Goal: Information Seeking & Learning: Compare options

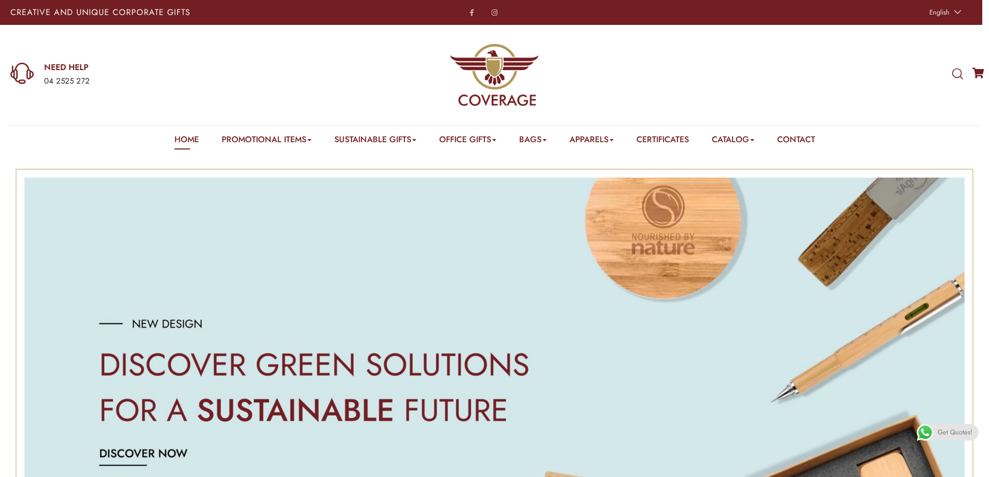
click at [358, 155] on link "Powerbank" at bounding box center [353, 155] width 34 height 0
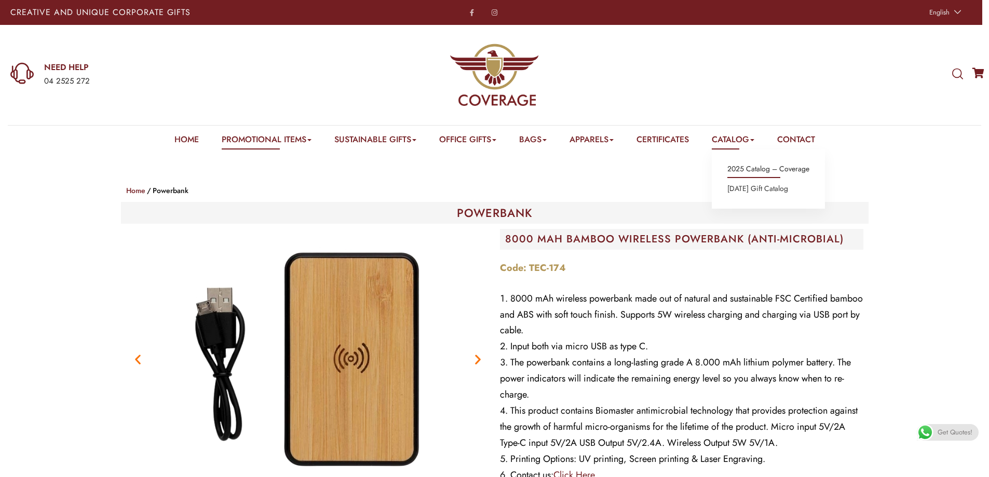
click at [746, 166] on link "2025 Catalog – Coverage" at bounding box center [769, 170] width 82 height 14
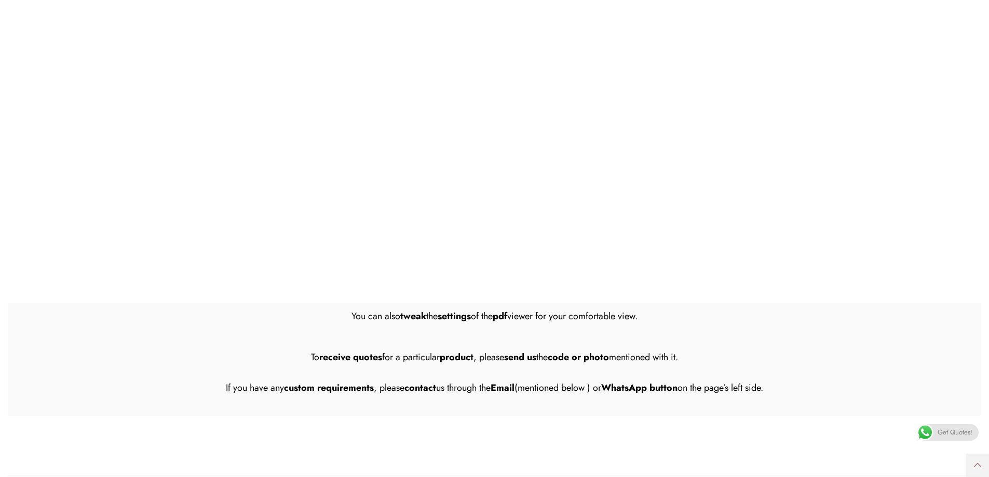
scroll to position [52, 0]
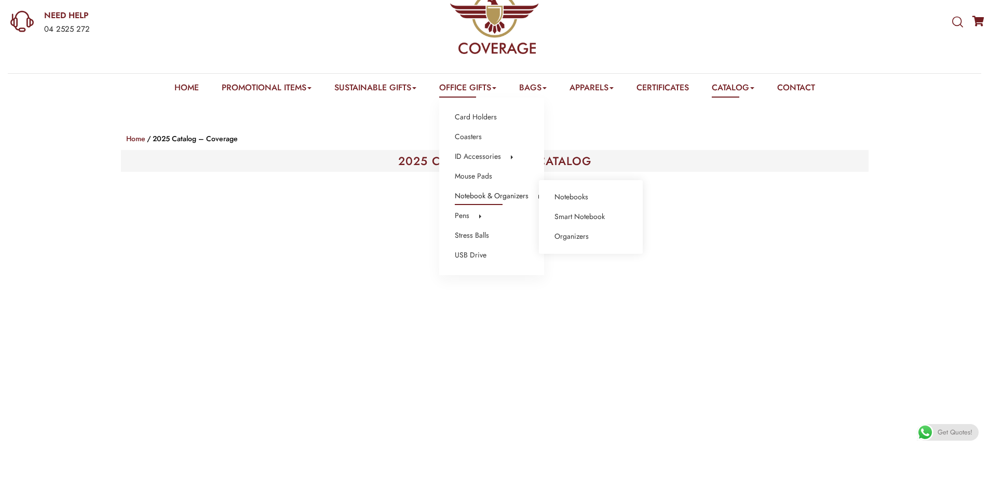
click at [472, 197] on link "Notebook & Organizers" at bounding box center [492, 197] width 74 height 14
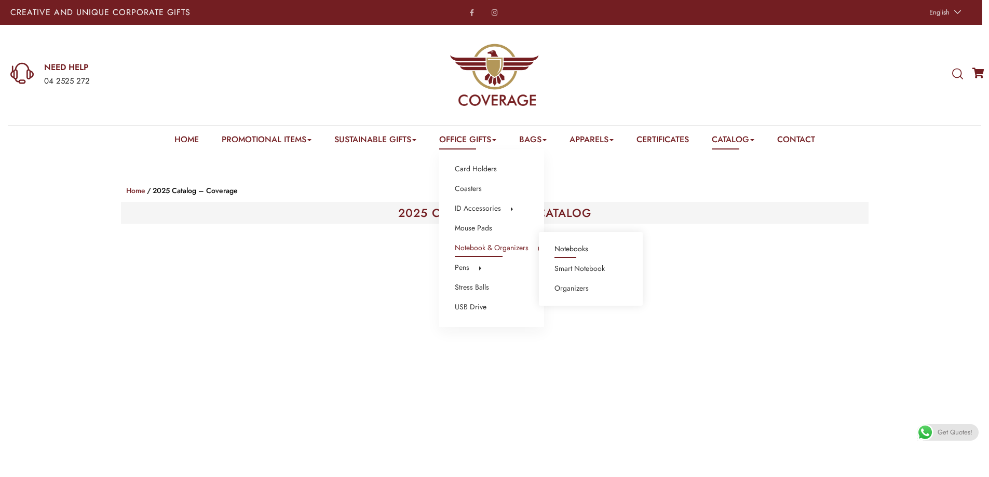
click at [572, 251] on link "Notebooks" at bounding box center [572, 250] width 34 height 14
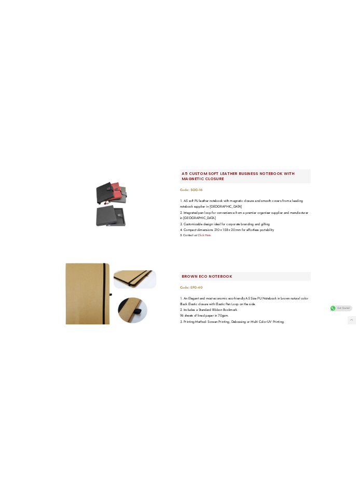
scroll to position [2233, 0]
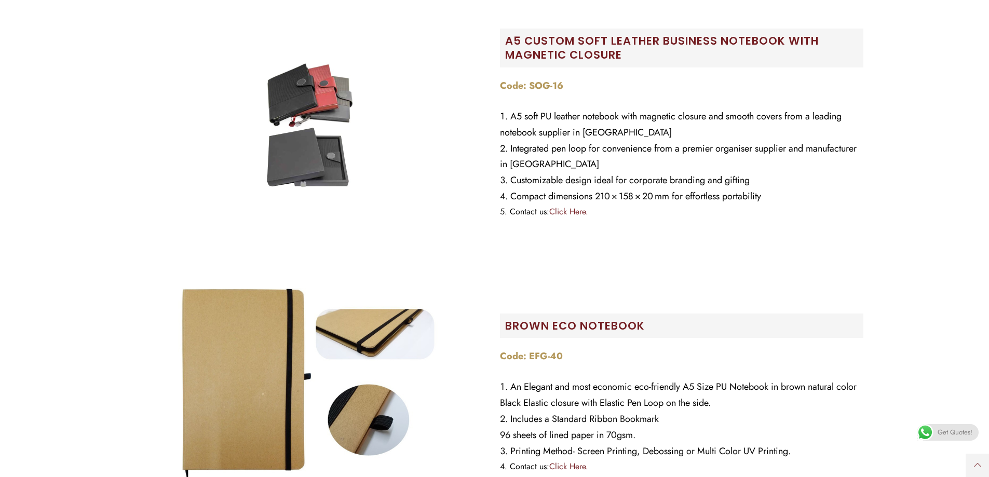
click at [331, 162] on img at bounding box center [308, 127] width 260 height 260
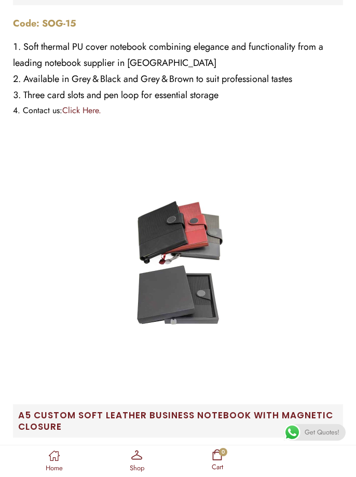
scroll to position [3531, 0]
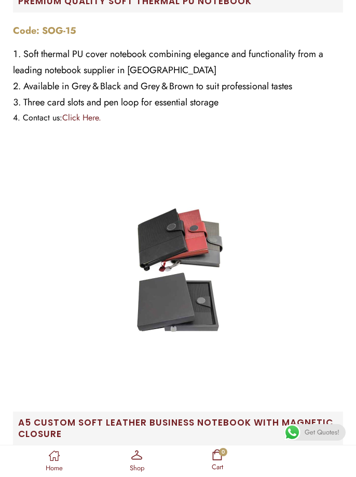
click at [188, 267] on img at bounding box center [178, 272] width 260 height 260
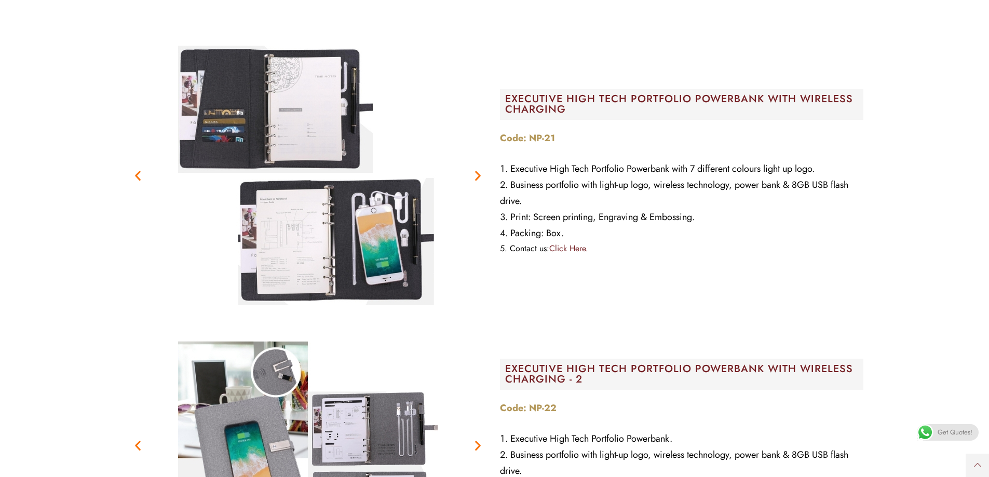
scroll to position [14689, 0]
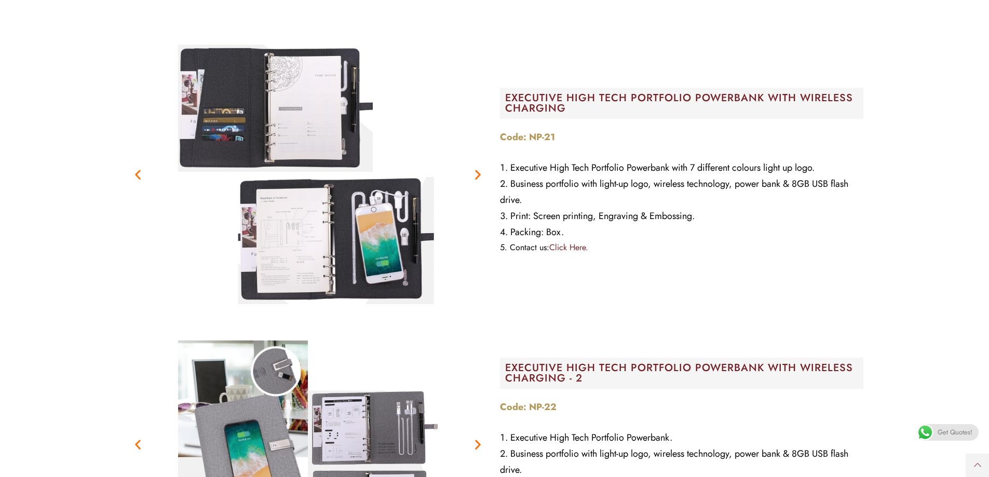
click at [140, 171] on div "Previous Next" at bounding box center [308, 175] width 364 height 260
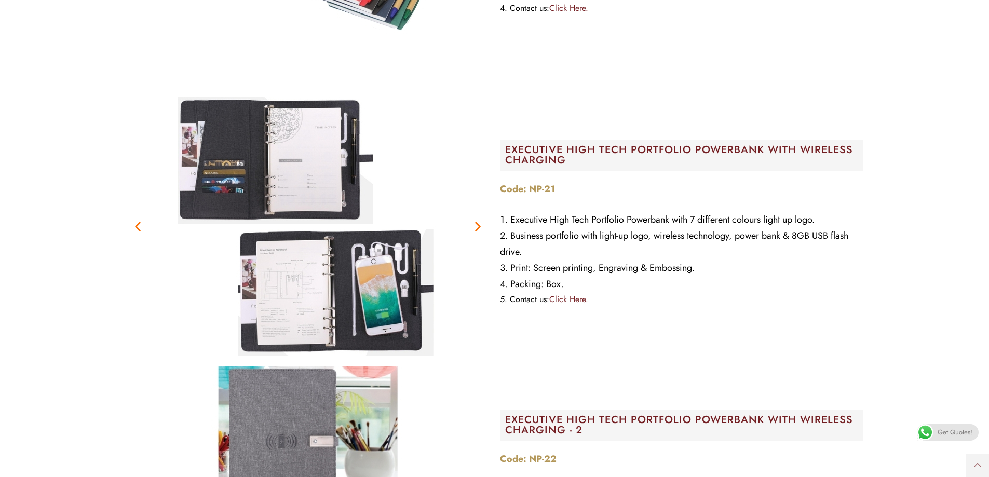
click at [139, 226] on icon "Previous slide" at bounding box center [137, 226] width 13 height 13
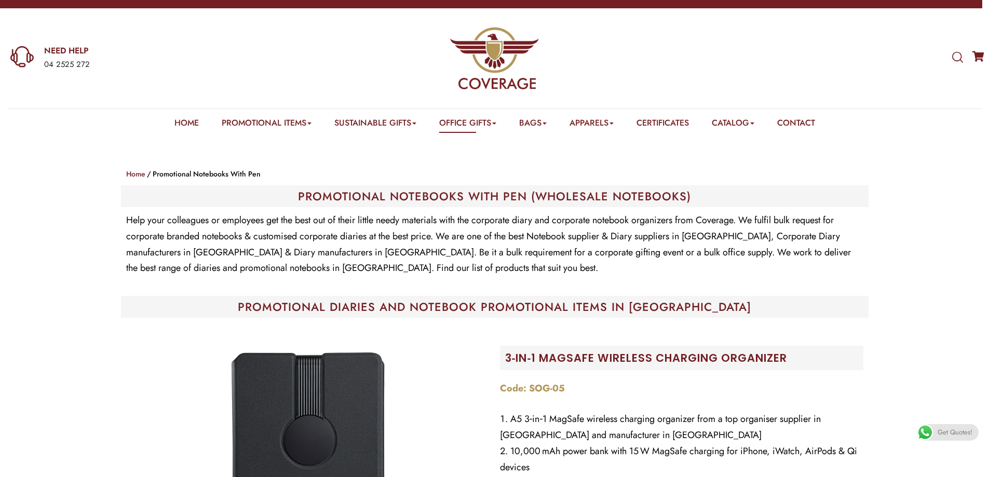
scroll to position [0, 0]
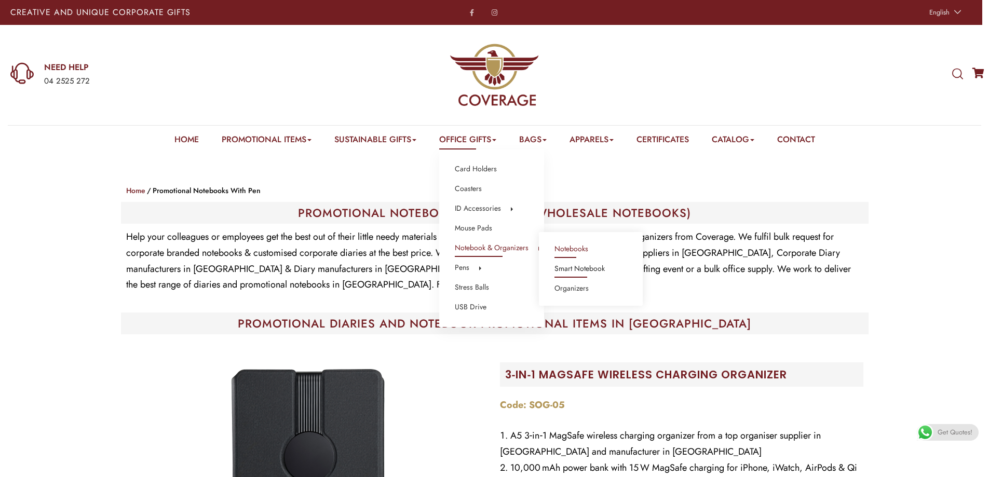
click at [582, 271] on link "Smart Notebook" at bounding box center [580, 269] width 50 height 14
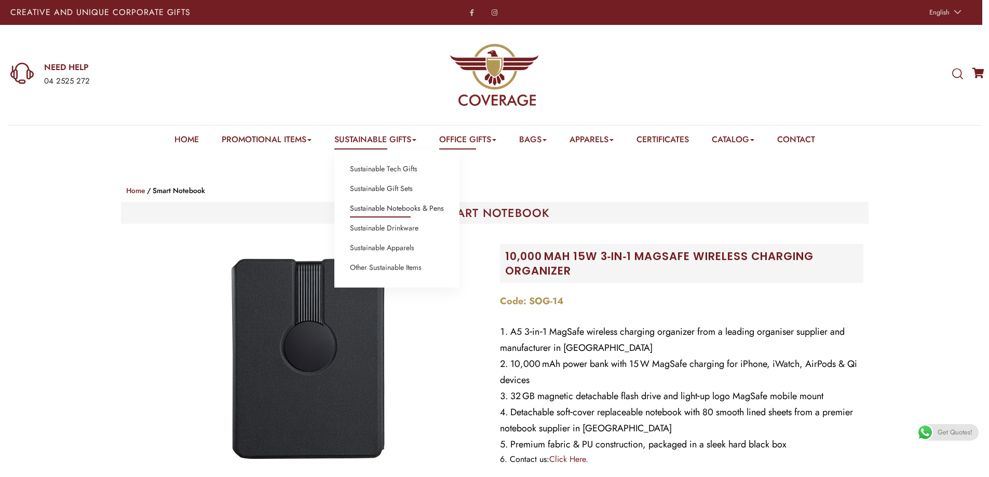
click at [397, 206] on link "Sustainable Notebooks & Pens" at bounding box center [397, 209] width 94 height 14
click at [0, 0] on img at bounding box center [0, 0] width 0 height 0
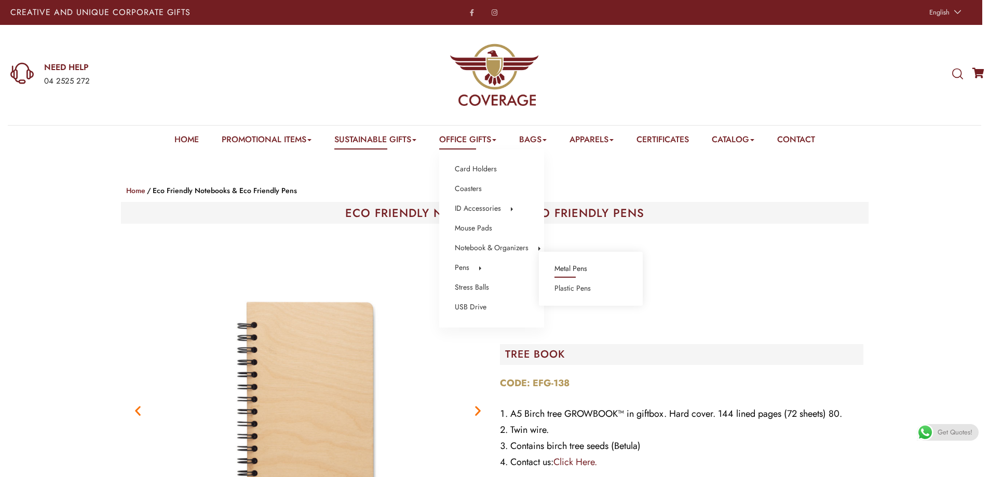
click at [566, 266] on link "Metal Pens" at bounding box center [571, 269] width 33 height 14
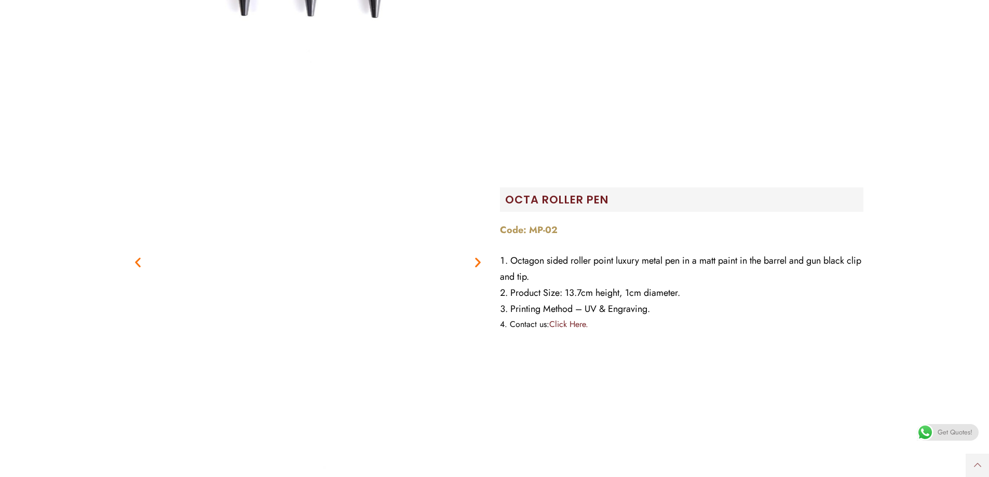
scroll to position [623, 0]
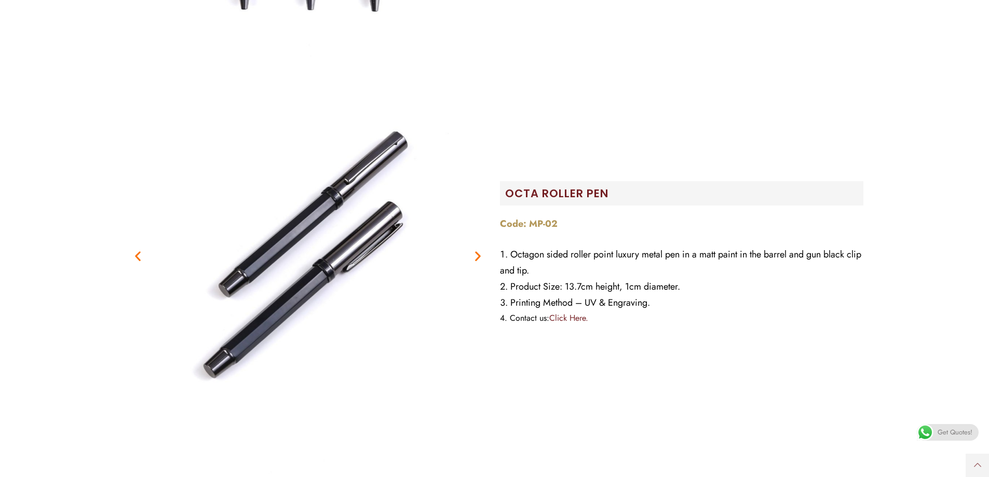
click at [138, 258] on icon "Previous slide" at bounding box center [137, 256] width 13 height 13
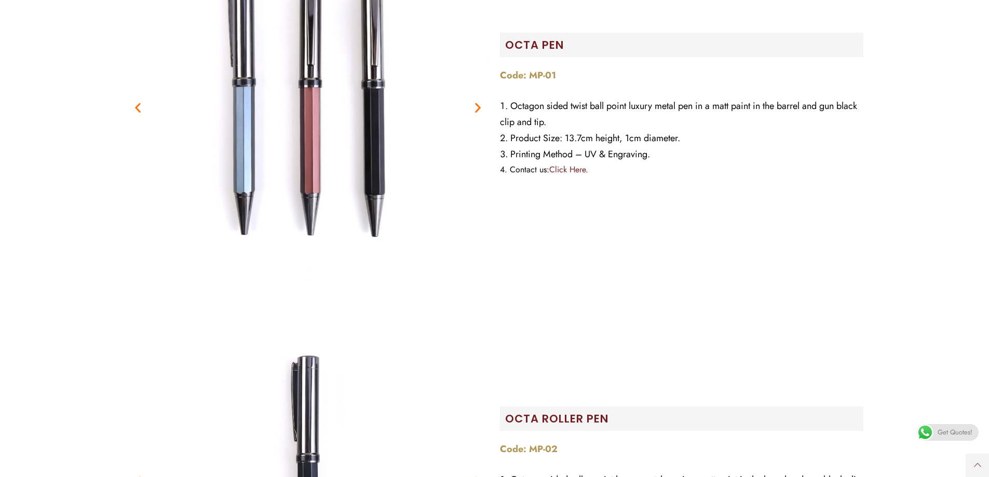
scroll to position [364, 0]
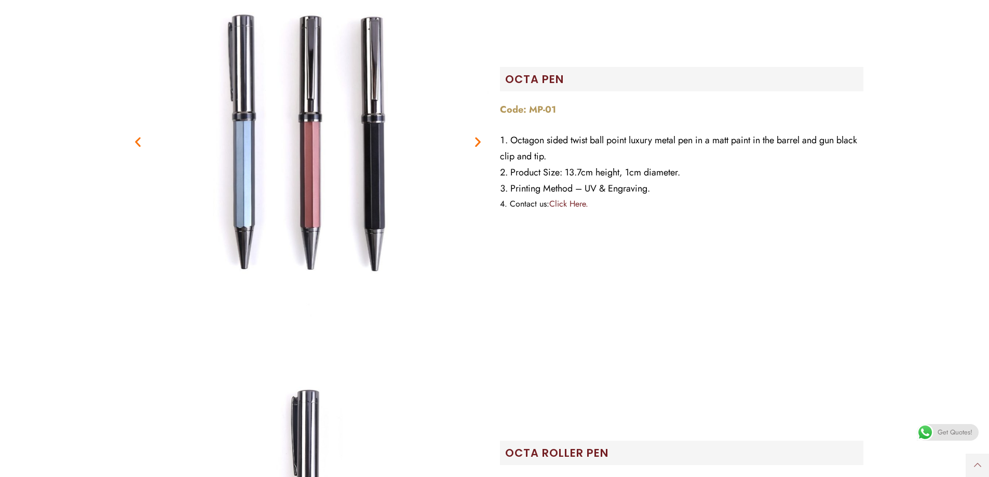
click at [477, 142] on icon "Next slide" at bounding box center [478, 142] width 13 height 13
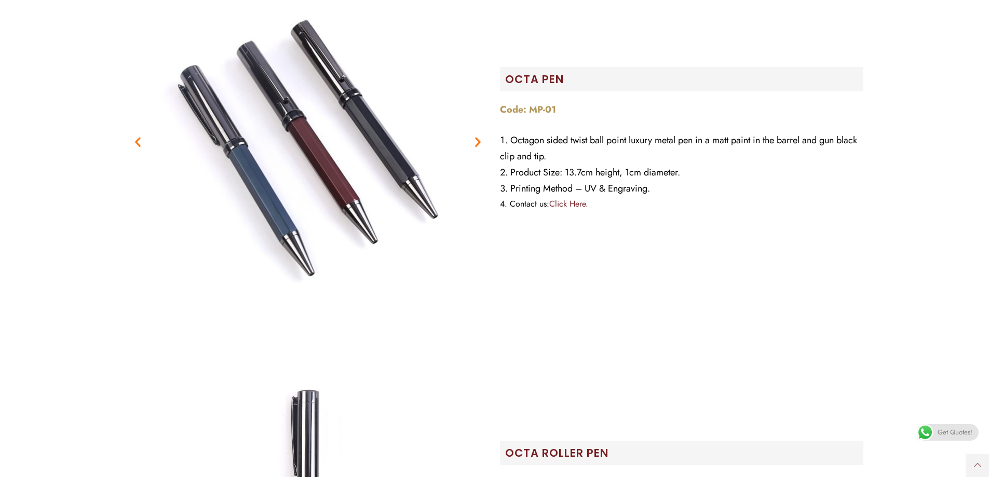
click at [477, 142] on icon "Next slide" at bounding box center [478, 142] width 13 height 13
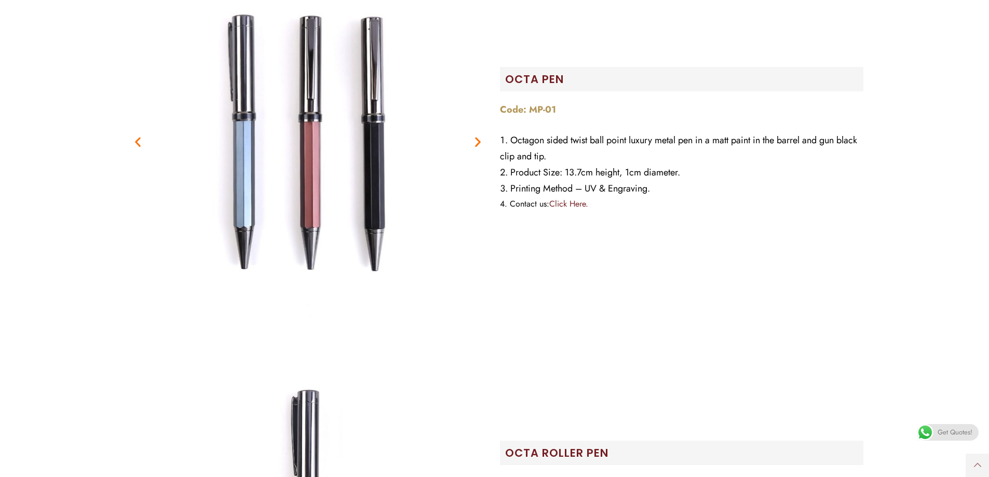
click at [477, 142] on icon "Next slide" at bounding box center [478, 142] width 13 height 13
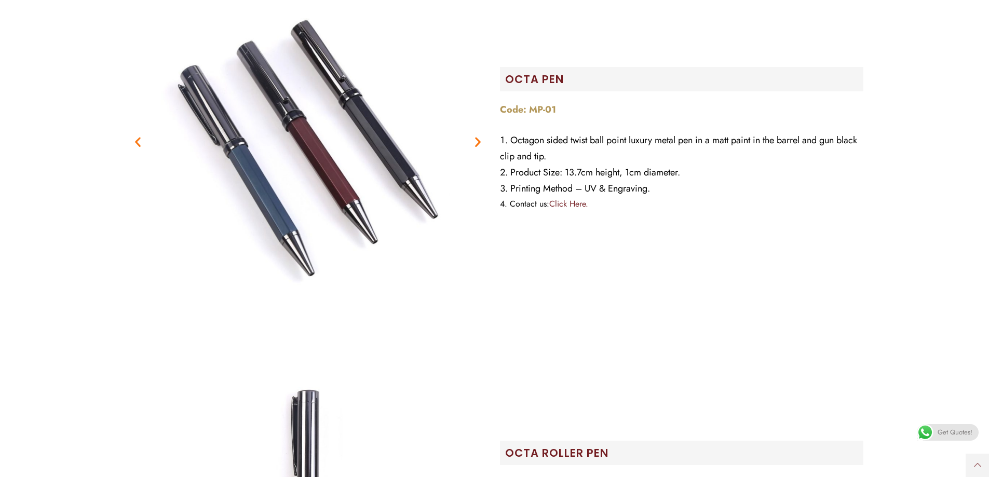
click at [477, 142] on icon "Next slide" at bounding box center [478, 142] width 13 height 13
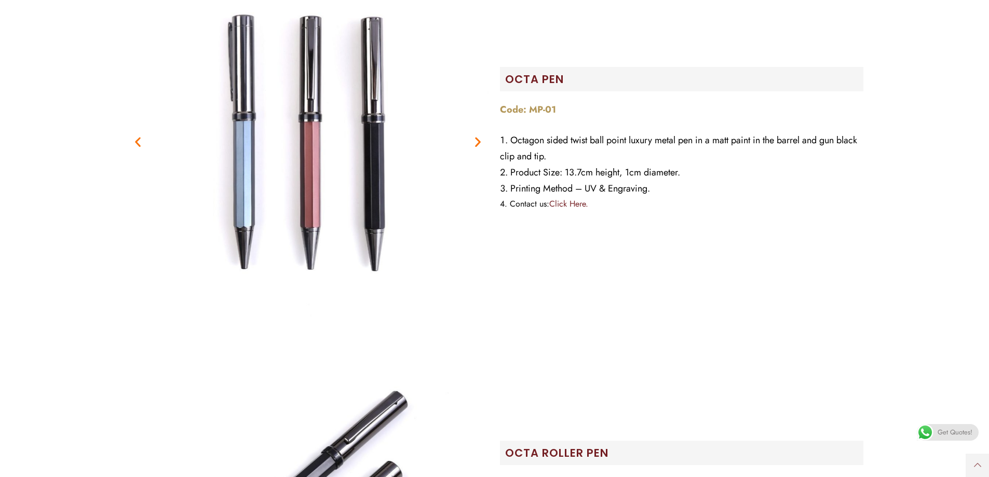
click at [477, 142] on icon "Next slide" at bounding box center [478, 142] width 13 height 13
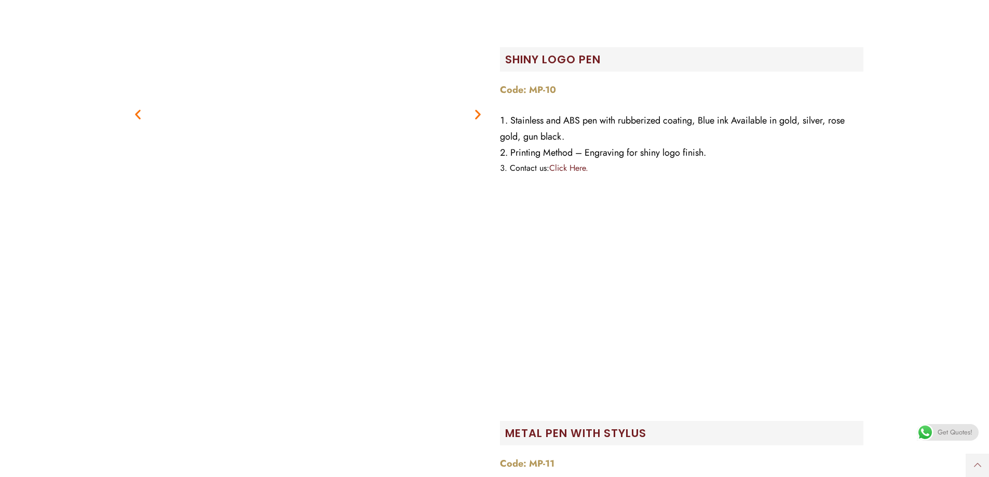
scroll to position [3739, 0]
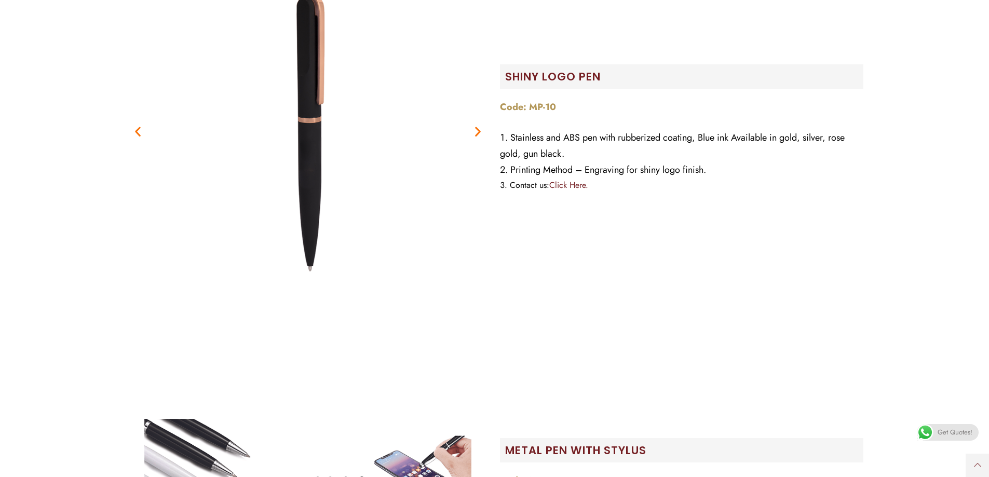
click at [473, 127] on icon "Next slide" at bounding box center [478, 131] width 13 height 13
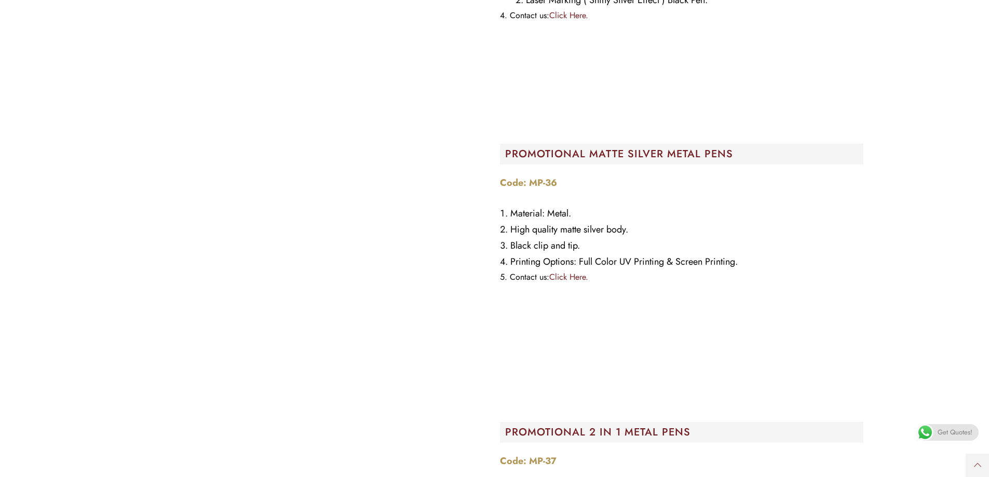
scroll to position [11321, 0]
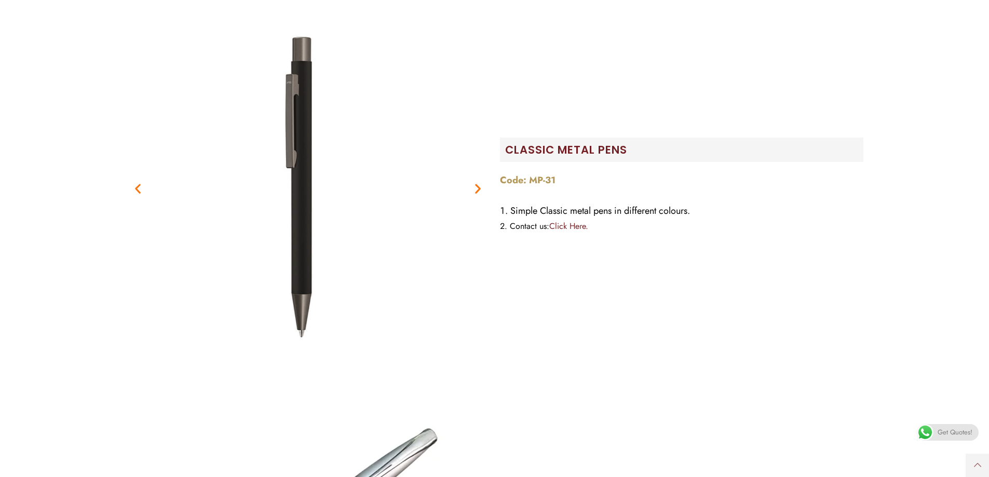
click at [565, 223] on link "Click Here." at bounding box center [568, 226] width 39 height 12
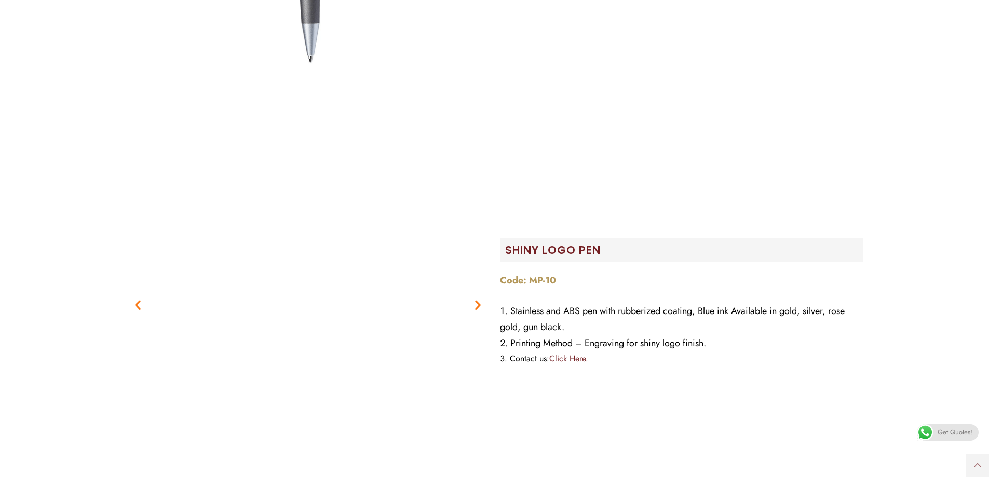
scroll to position [3583, 0]
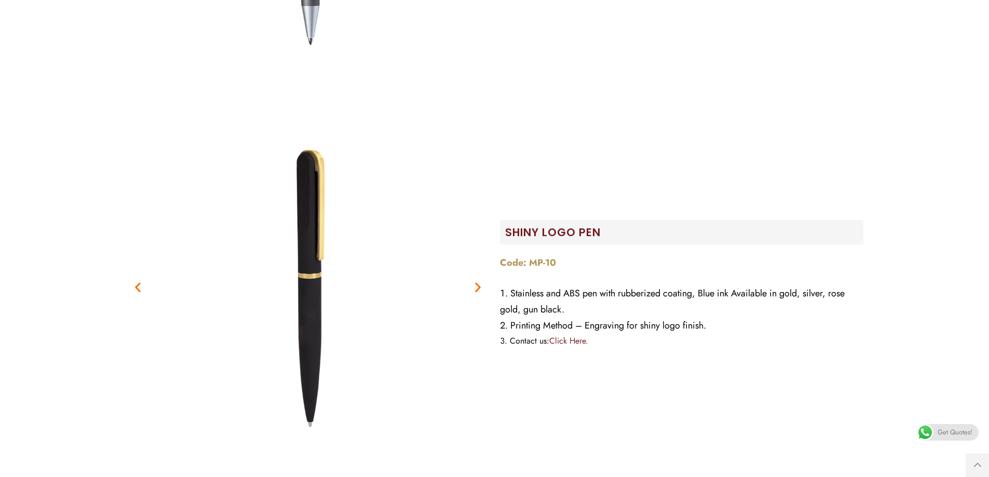
click at [478, 289] on icon "Next slide" at bounding box center [478, 287] width 13 height 13
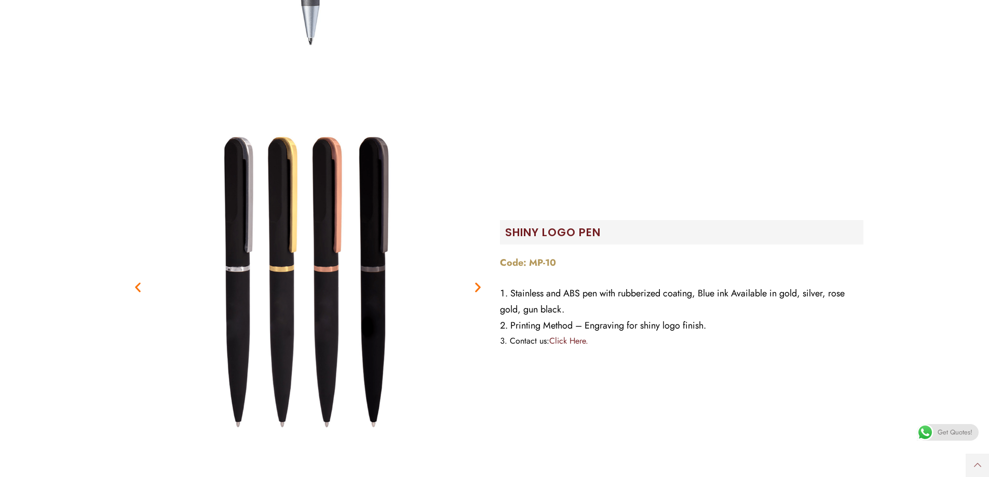
click at [137, 289] on icon "Previous slide" at bounding box center [137, 287] width 13 height 13
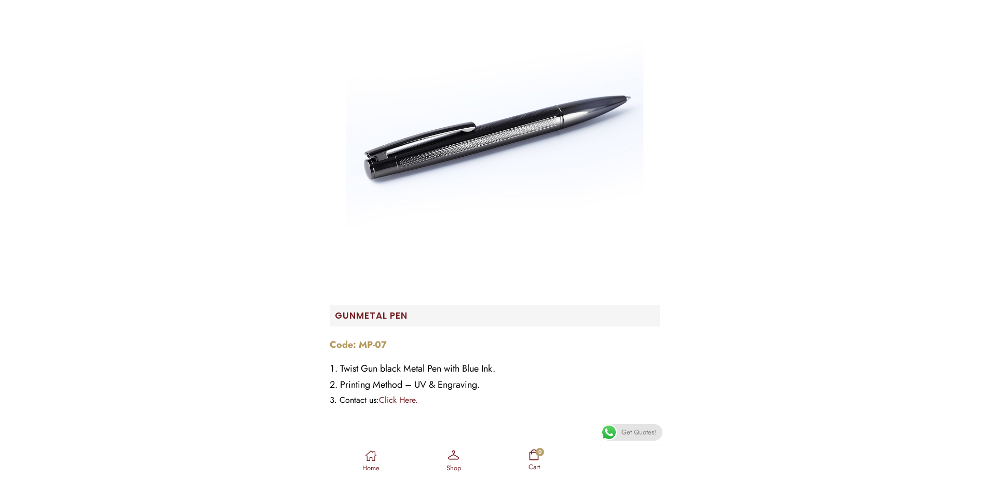
scroll to position [3576, 0]
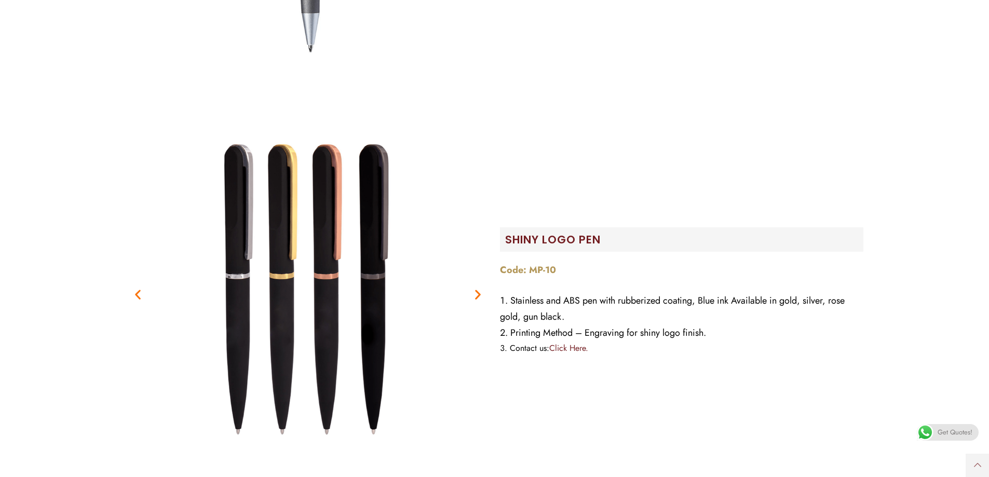
click at [140, 295] on icon "Previous slide" at bounding box center [137, 294] width 13 height 13
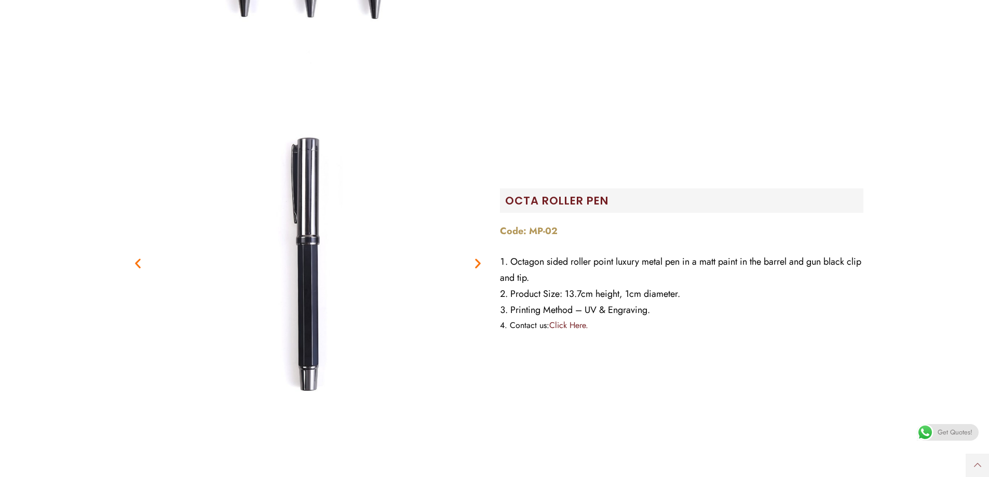
scroll to position [927, 0]
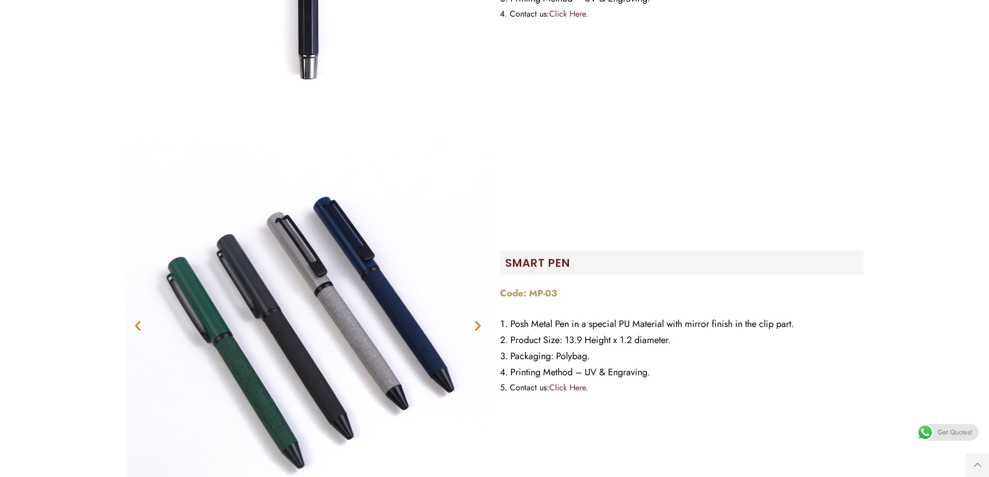
click at [475, 325] on icon "Next slide" at bounding box center [478, 325] width 13 height 13
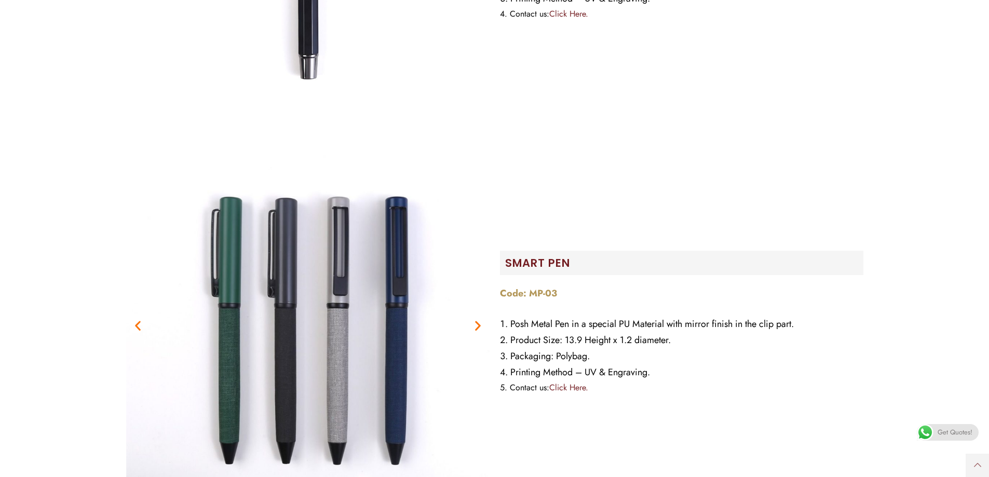
click at [475, 325] on icon "Next slide" at bounding box center [478, 325] width 13 height 13
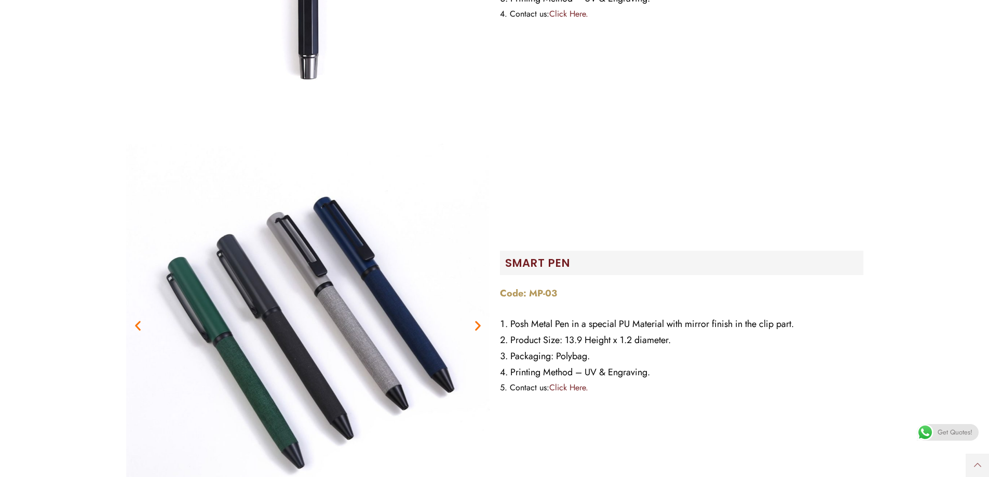
click at [475, 325] on icon "Next slide" at bounding box center [478, 325] width 13 height 13
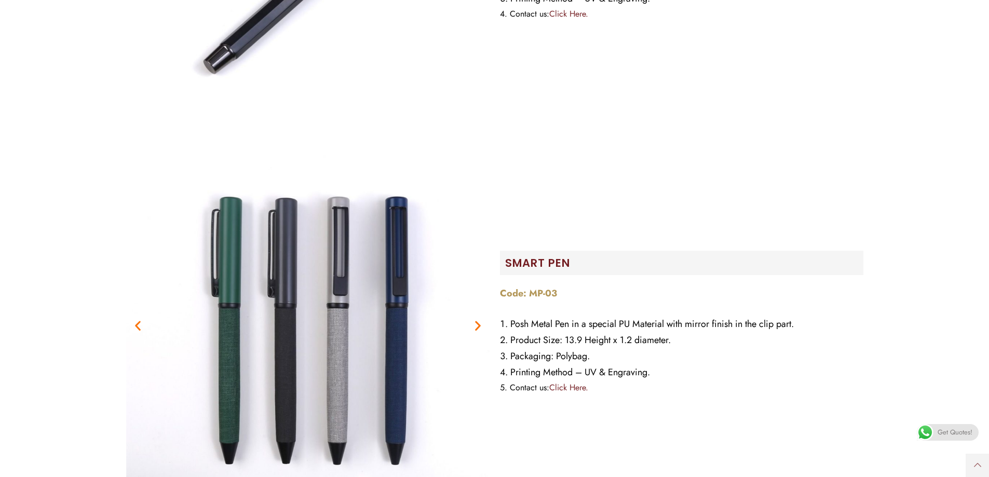
click at [475, 325] on icon "Next slide" at bounding box center [478, 325] width 13 height 13
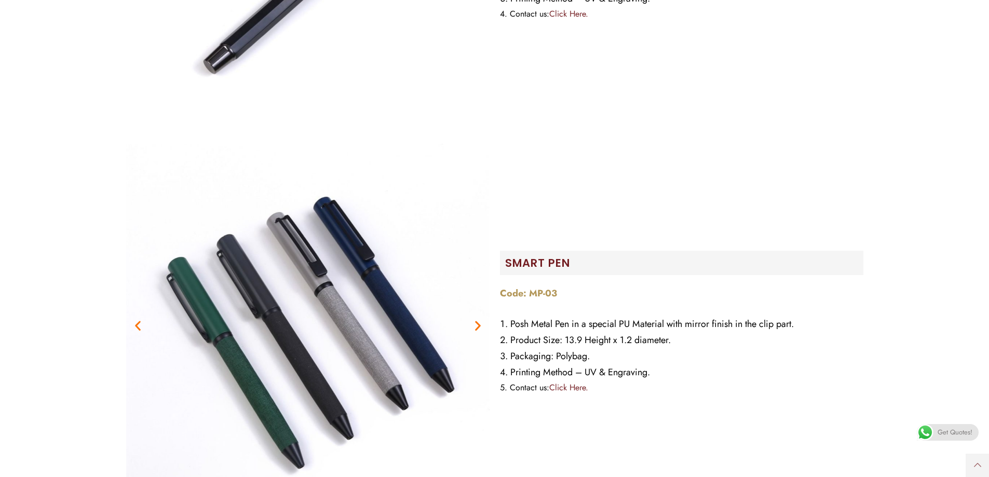
click at [475, 325] on icon "Next slide" at bounding box center [478, 325] width 13 height 13
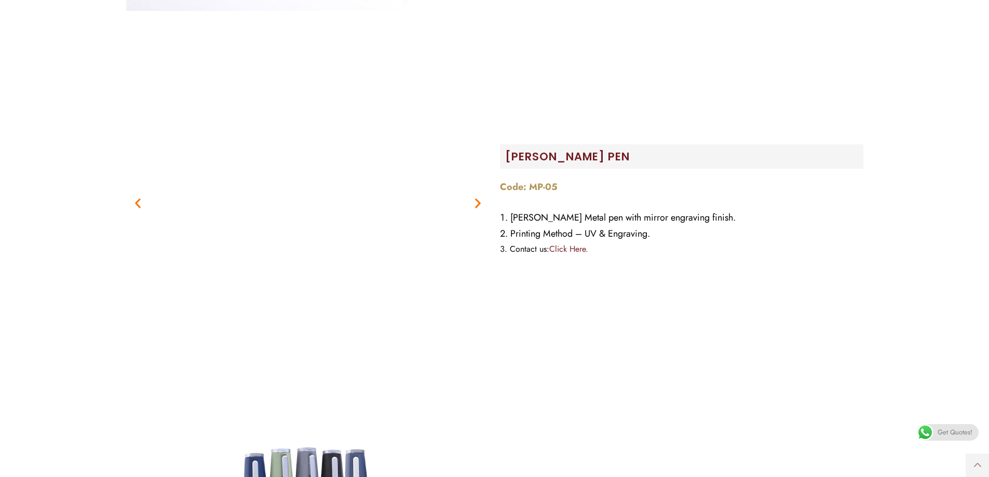
scroll to position [1818, 0]
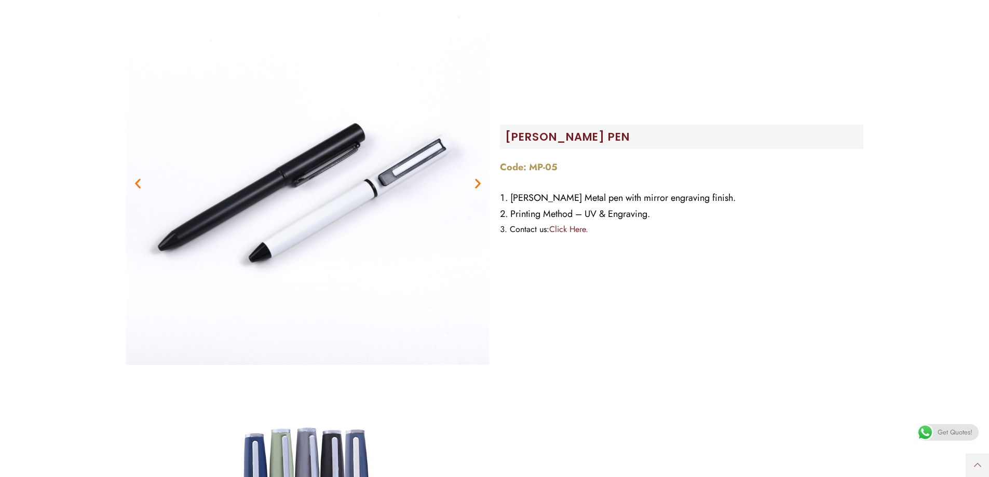
click at [472, 186] on icon "Next slide" at bounding box center [478, 183] width 13 height 13
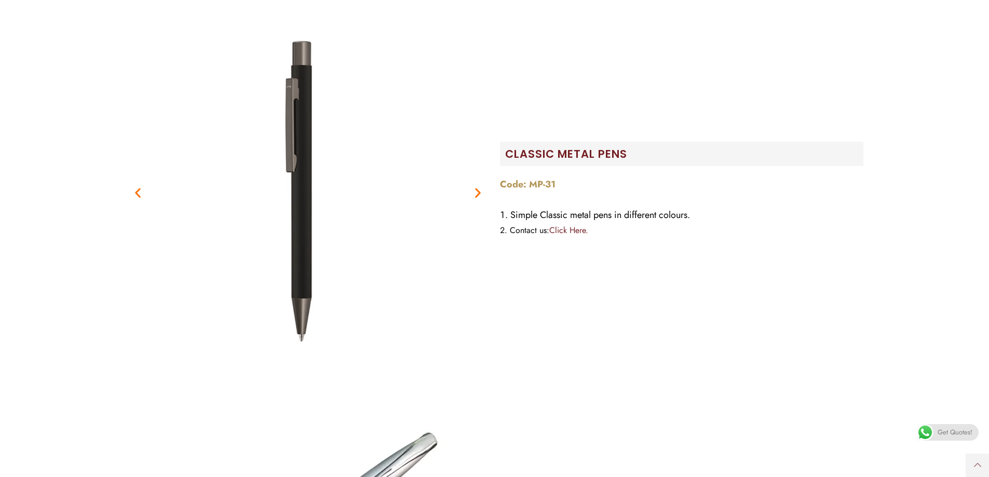
scroll to position [11321, 0]
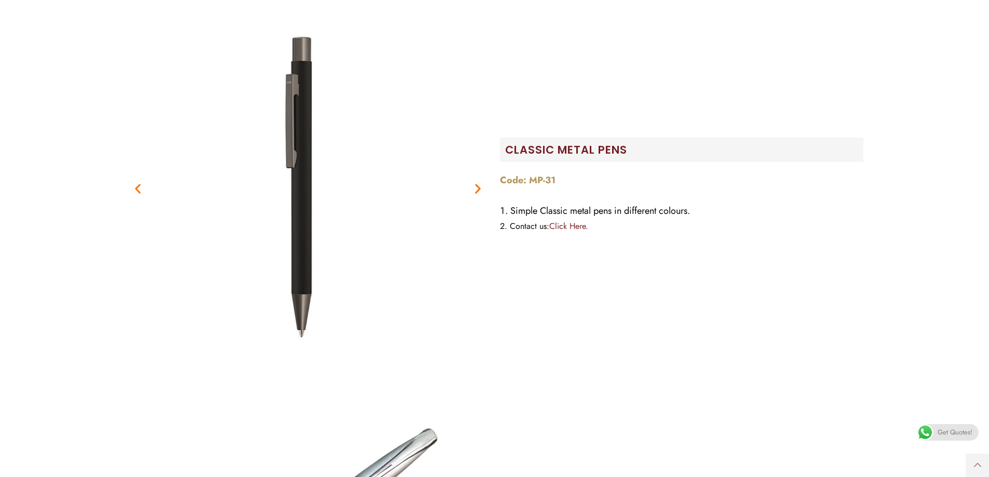
click at [475, 182] on icon "Next slide" at bounding box center [478, 188] width 13 height 13
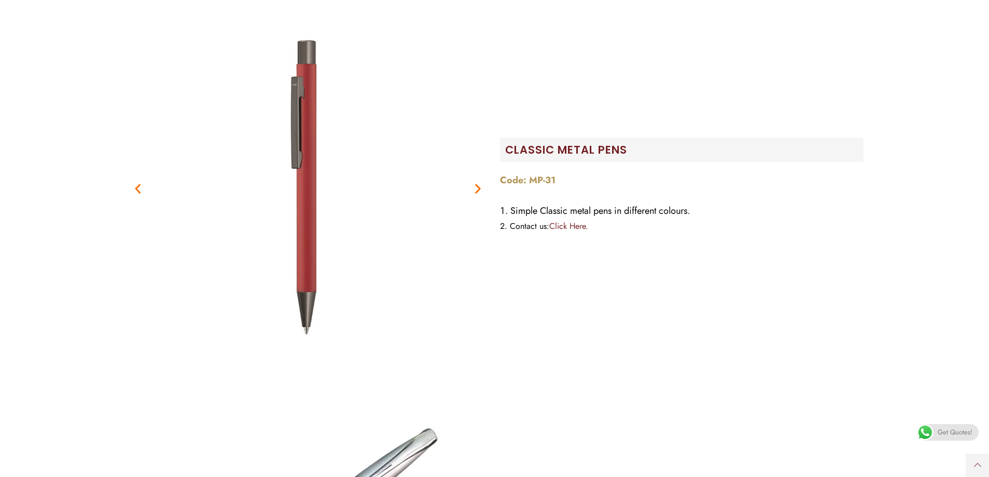
click at [137, 189] on icon "Previous slide" at bounding box center [137, 188] width 13 height 13
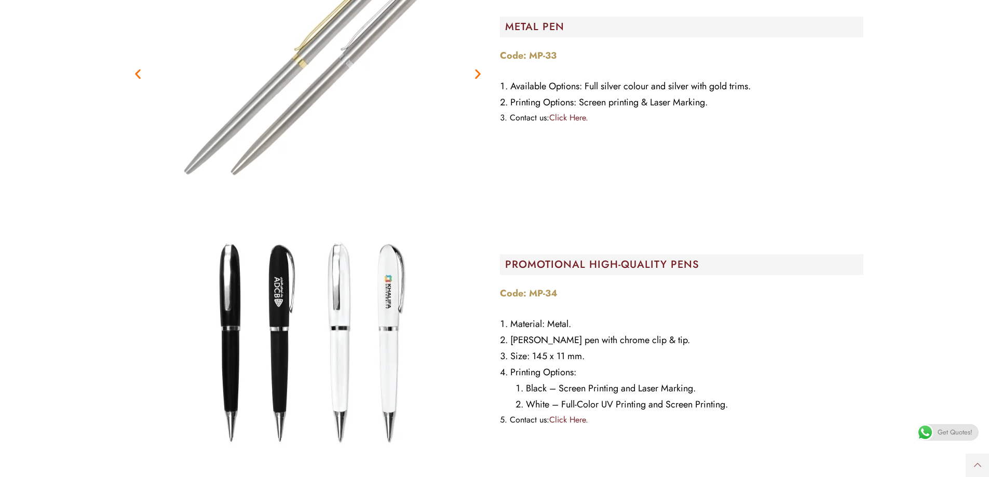
scroll to position [12255, 0]
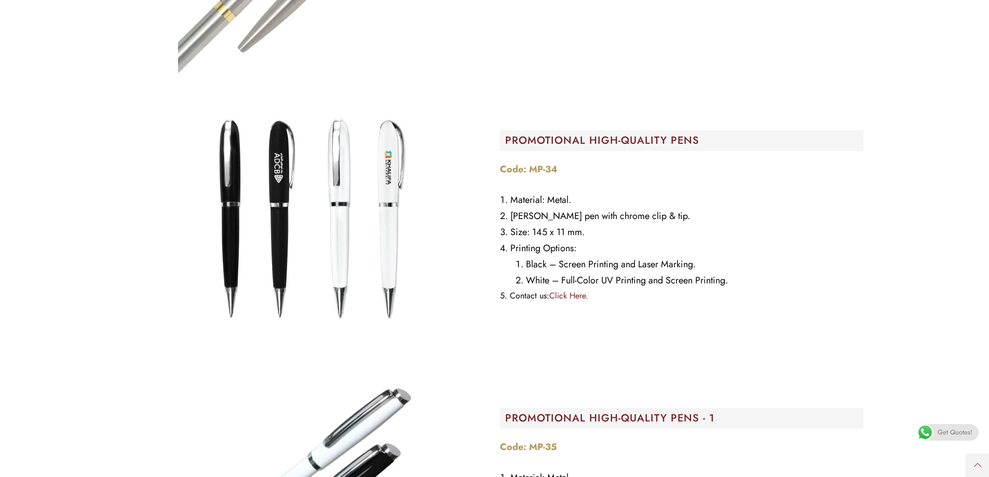
click at [277, 233] on img at bounding box center [308, 220] width 260 height 260
click at [208, 222] on img at bounding box center [308, 220] width 260 height 260
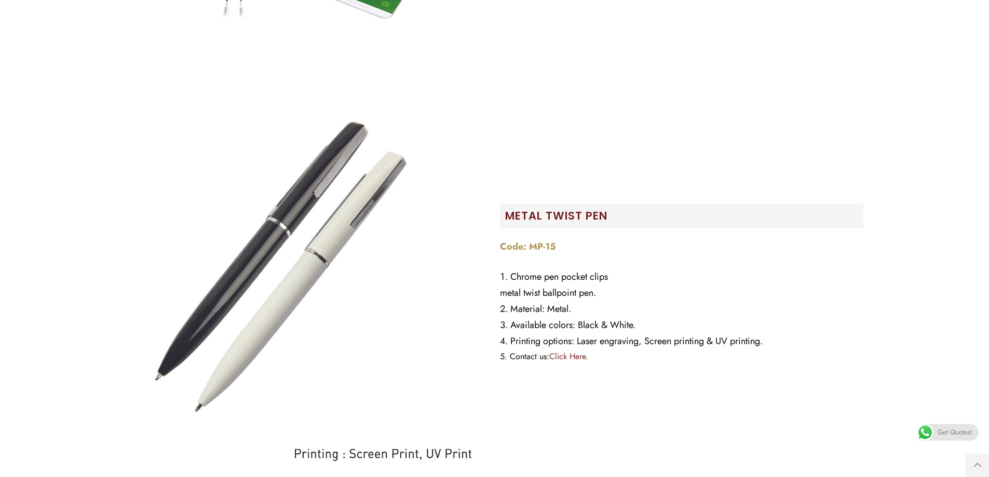
scroll to position [5453, 0]
click at [302, 288] on img at bounding box center [308, 287] width 364 height 364
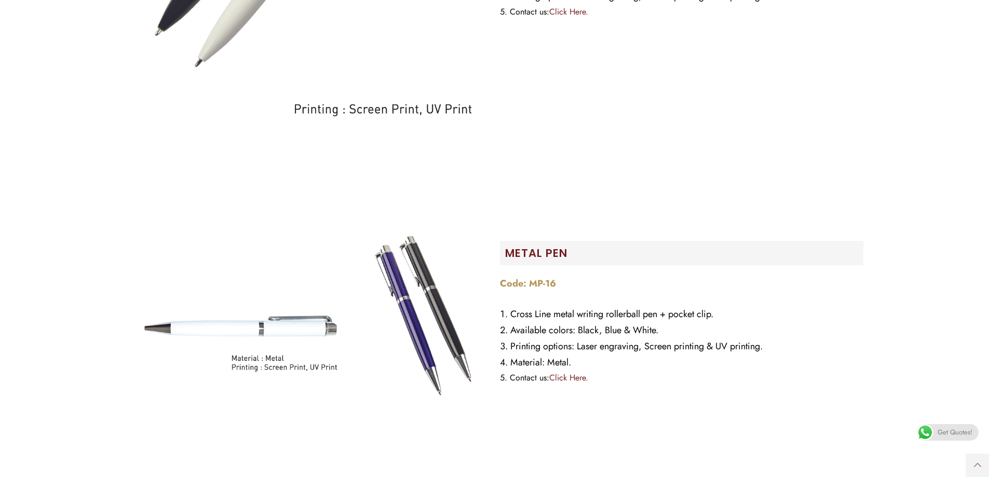
scroll to position [5816, 0]
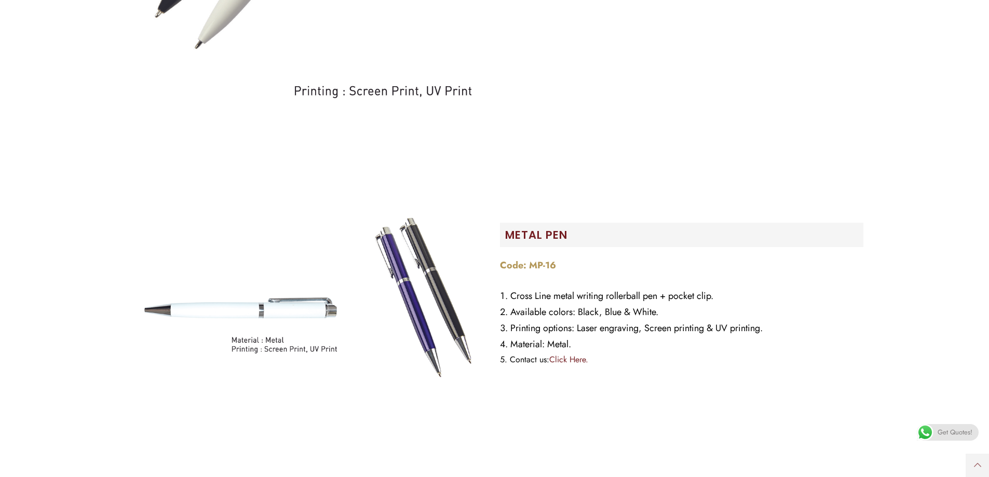
click at [412, 286] on img at bounding box center [308, 298] width 364 height 364
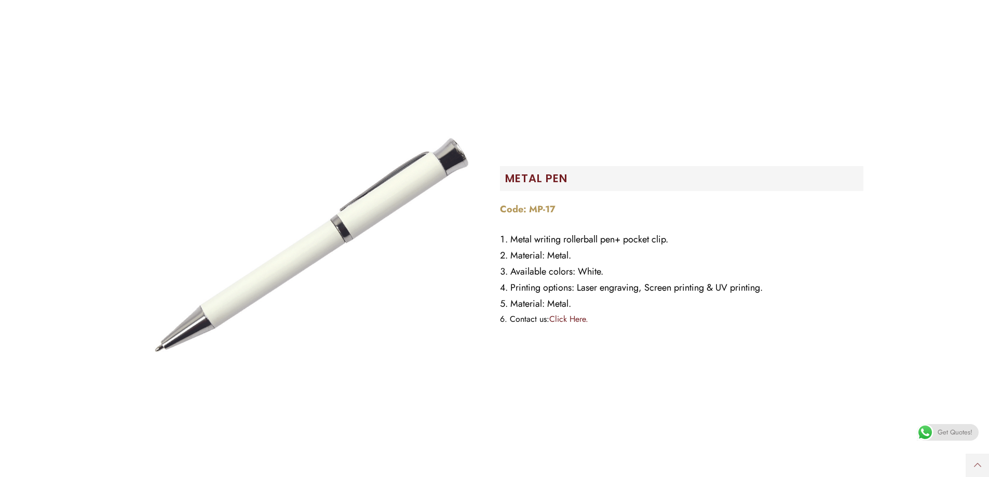
scroll to position [6283, 0]
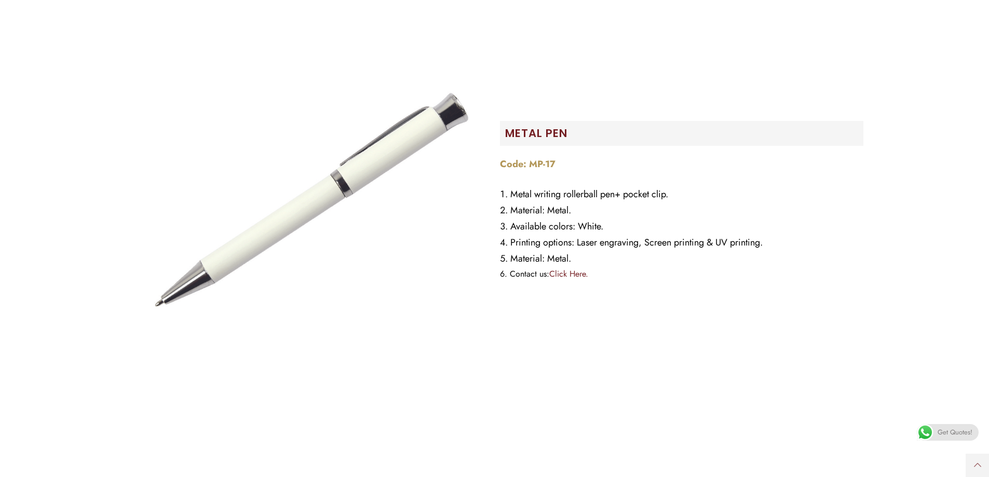
click at [311, 235] on img at bounding box center [308, 204] width 364 height 364
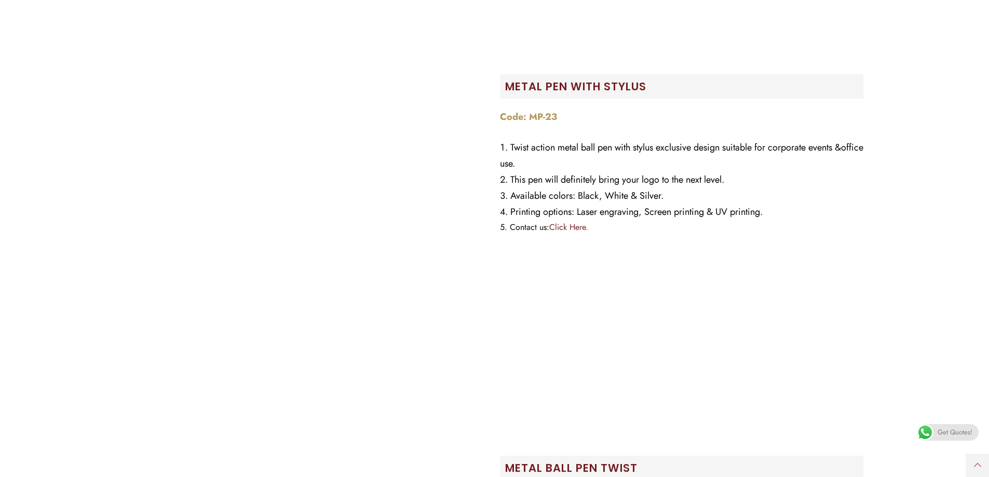
scroll to position [8724, 0]
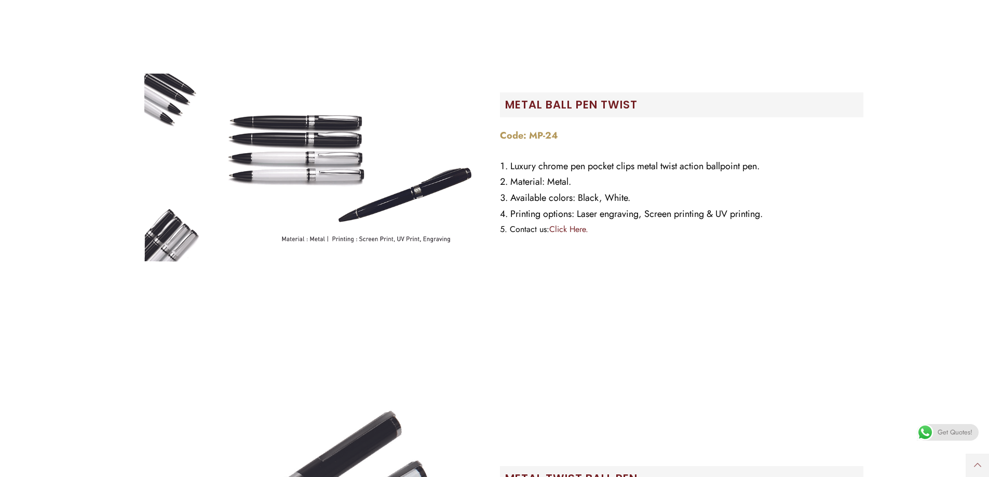
click at [332, 141] on img at bounding box center [308, 168] width 364 height 364
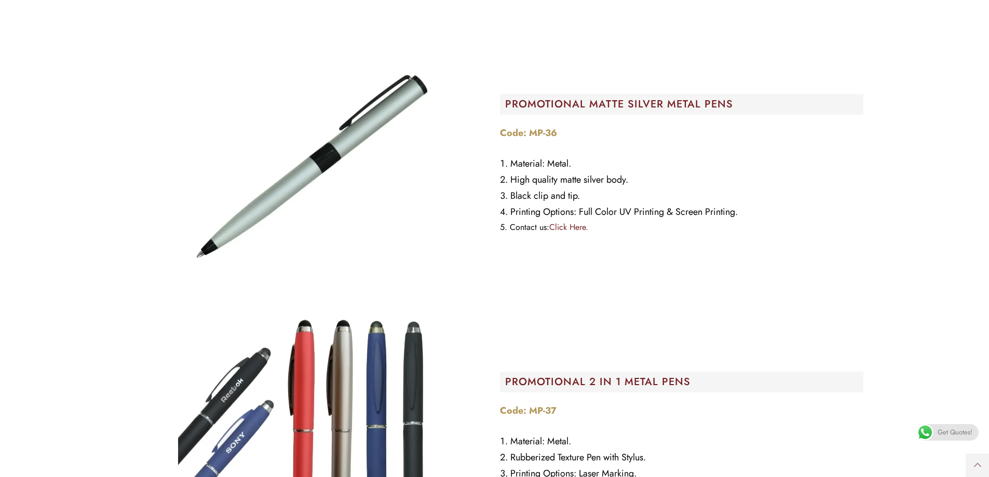
scroll to position [12982, 0]
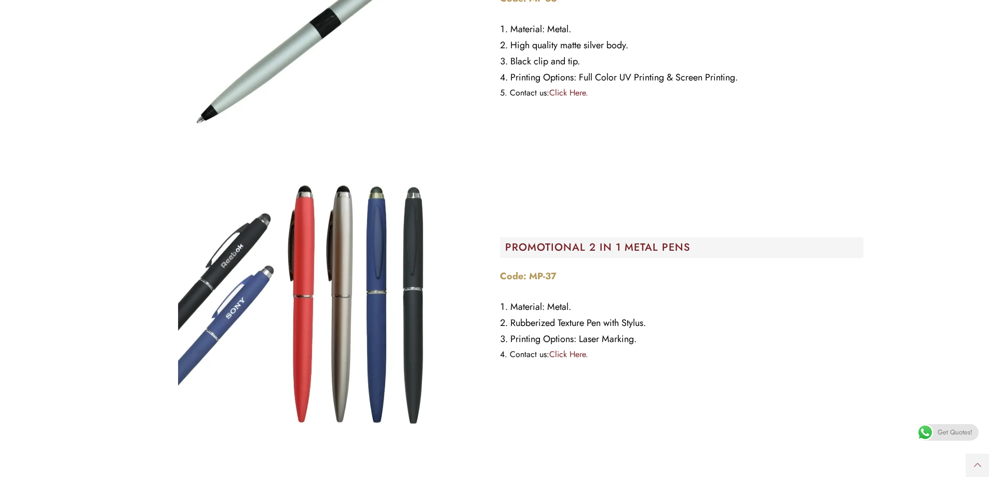
click at [410, 316] on img at bounding box center [308, 303] width 260 height 260
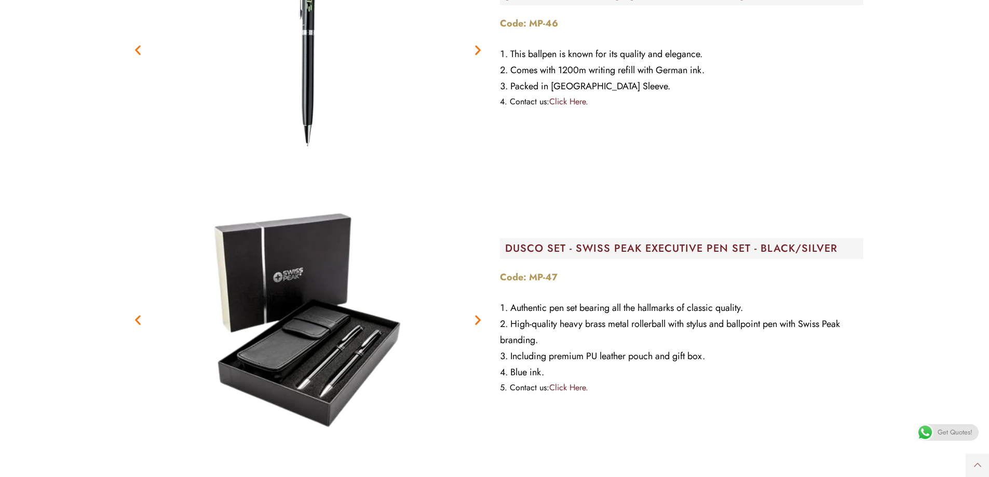
scroll to position [15735, 0]
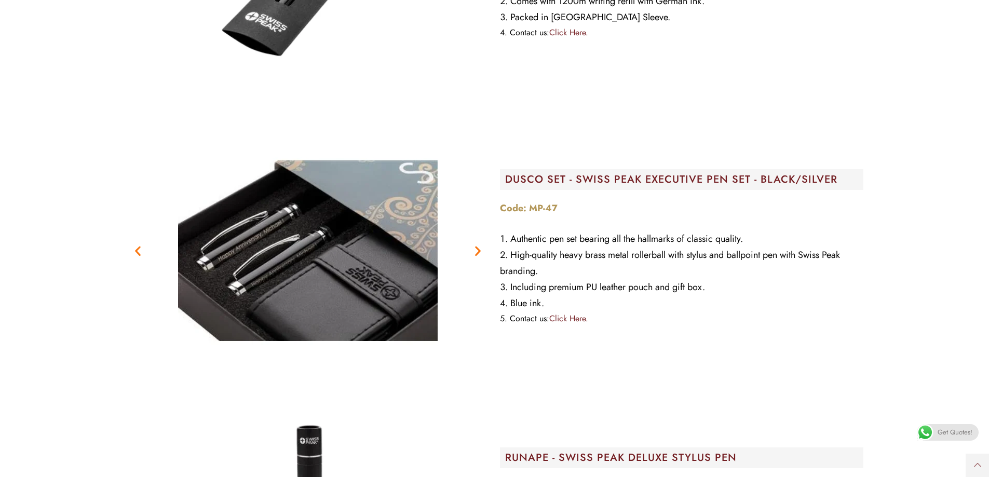
click at [476, 249] on icon "Next slide" at bounding box center [478, 251] width 13 height 13
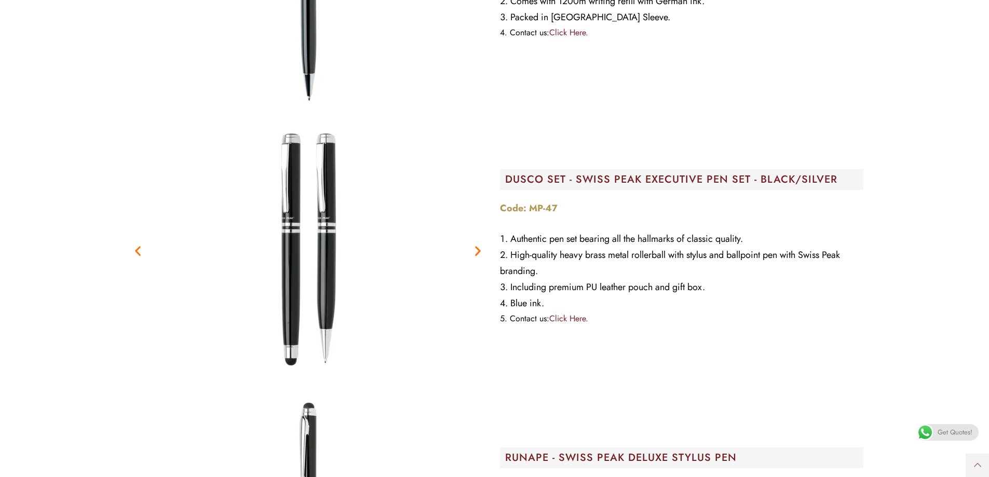
click at [135, 249] on icon "Previous slide" at bounding box center [137, 251] width 13 height 13
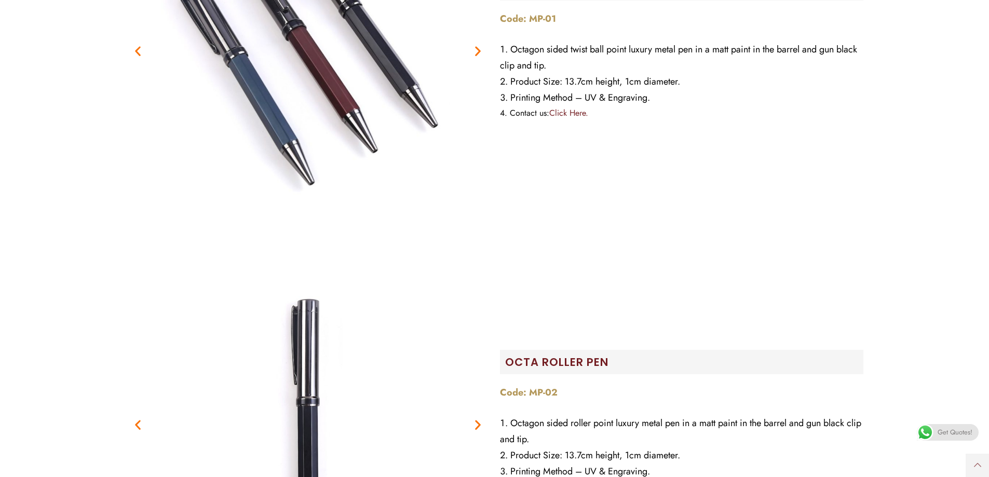
scroll to position [208, 0]
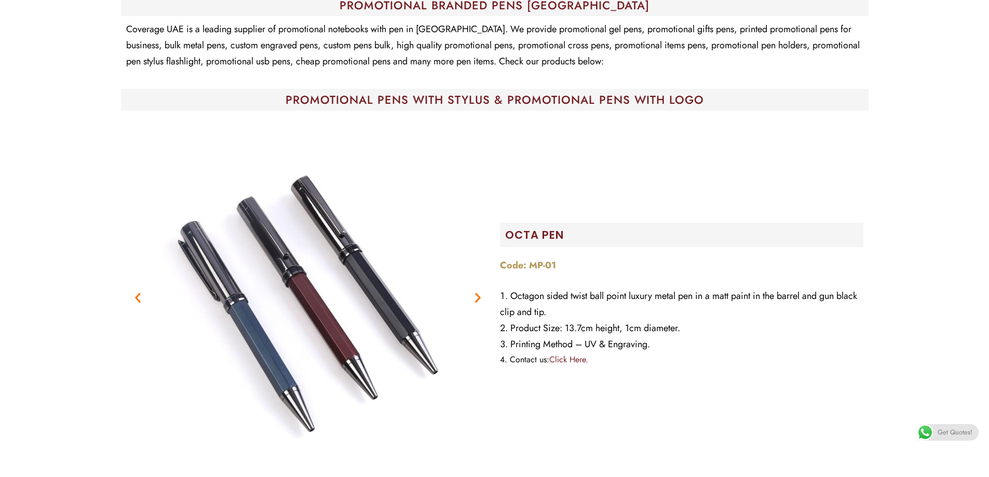
click at [481, 298] on icon "Next slide" at bounding box center [478, 297] width 13 height 13
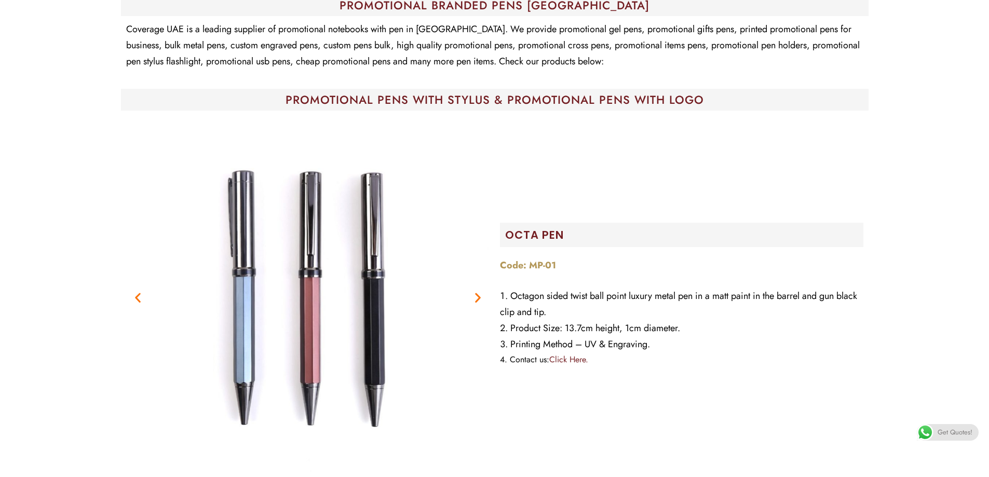
click at [481, 298] on icon "Next slide" at bounding box center [478, 297] width 13 height 13
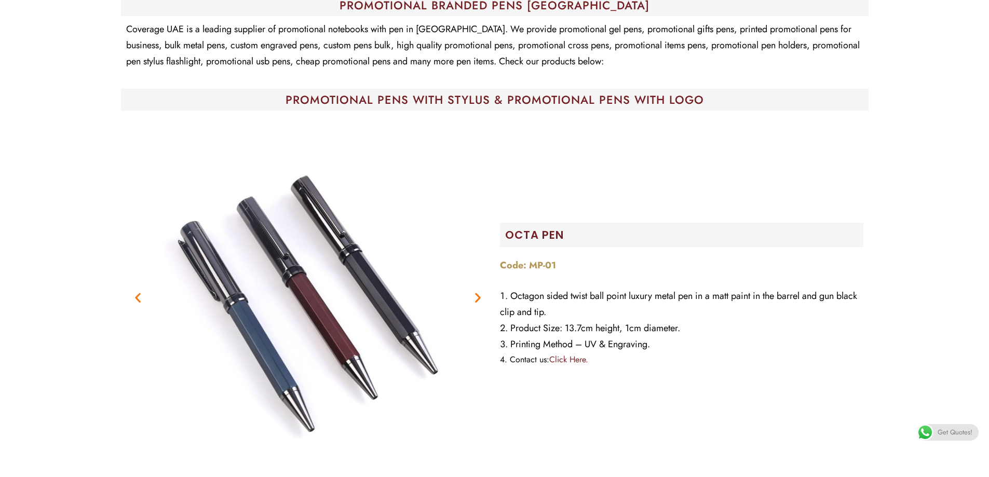
click at [481, 298] on icon "Next slide" at bounding box center [478, 297] width 13 height 13
